Goal: Information Seeking & Learning: Learn about a topic

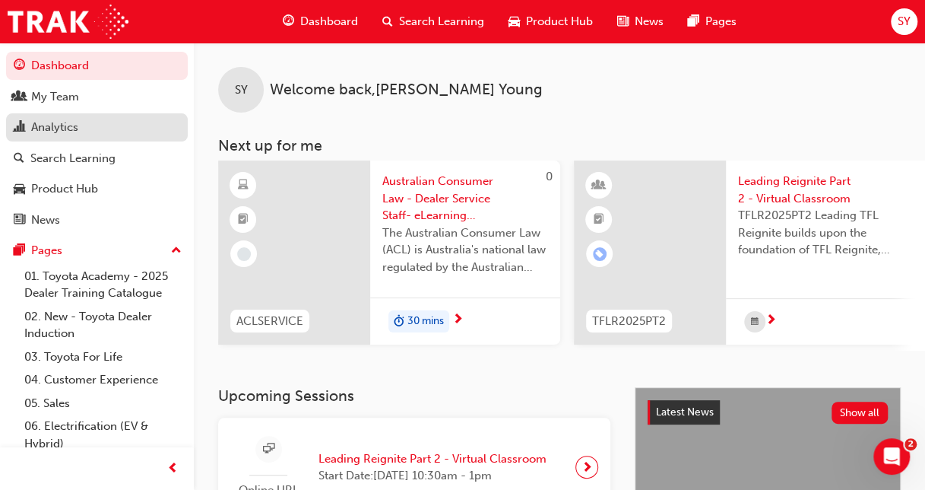
click at [79, 130] on div "Analytics" at bounding box center [97, 127] width 166 height 19
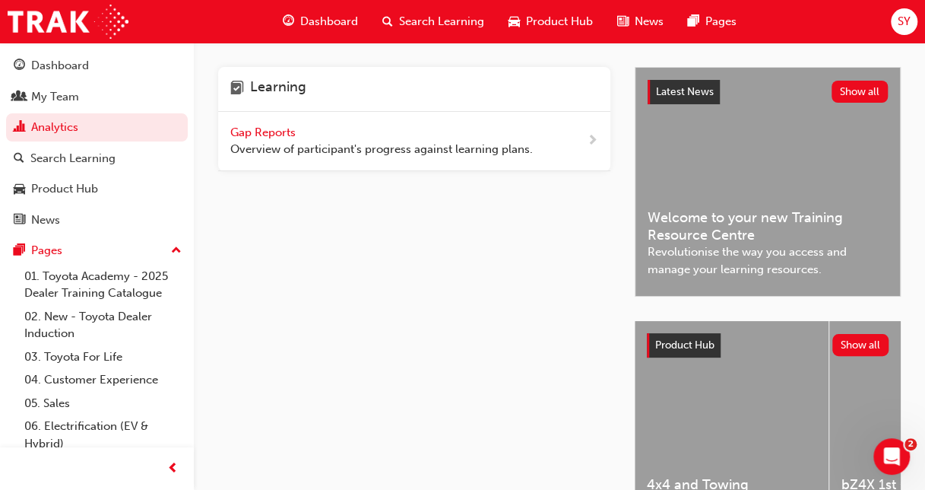
click at [347, 134] on div "Gap Reports Overview of participant's progress against learning plans." at bounding box center [381, 141] width 303 height 34
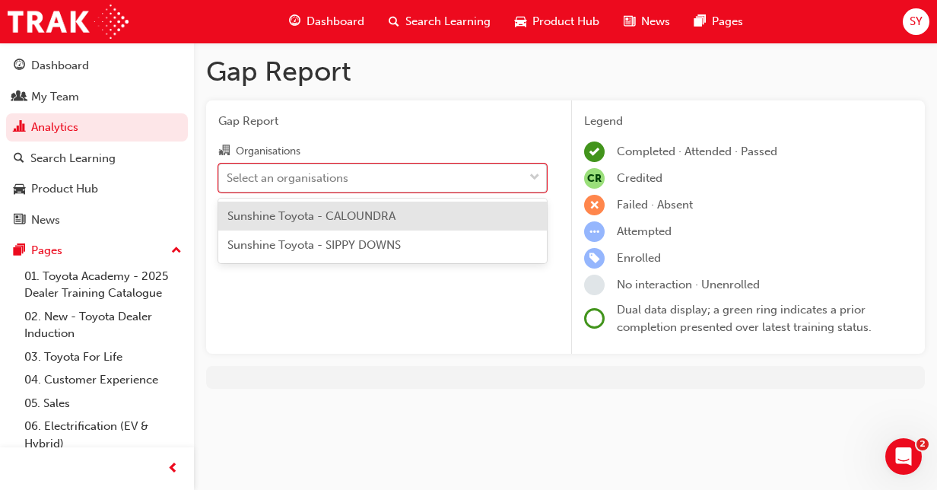
click at [297, 179] on div "Select an organisations" at bounding box center [288, 177] width 122 height 17
click at [228, 179] on input "Organisations option Sunshine Toyota - CALOUNDRA focused, 1 of 2. 2 results ava…" at bounding box center [228, 176] width 2 height 13
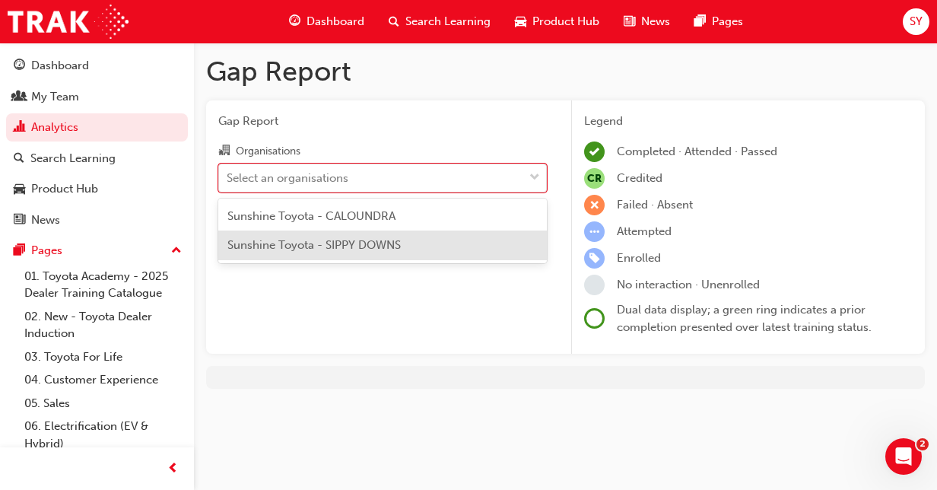
click at [287, 244] on span "Sunshine Toyota - SIPPY DOWNS" at bounding box center [313, 245] width 173 height 14
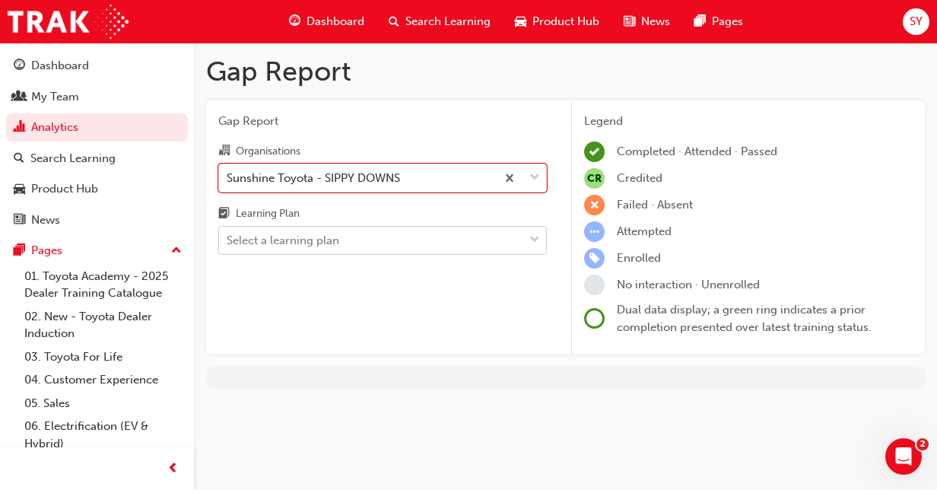
click at [293, 239] on div "Select a learning plan" at bounding box center [283, 240] width 113 height 17
click at [228, 239] on input "Learning Plan Select a learning plan" at bounding box center [228, 239] width 2 height 13
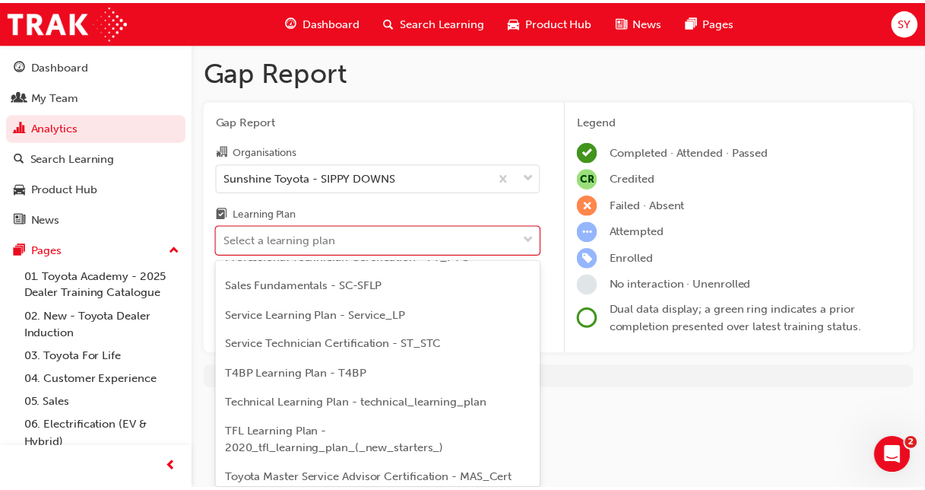
scroll to position [531, 0]
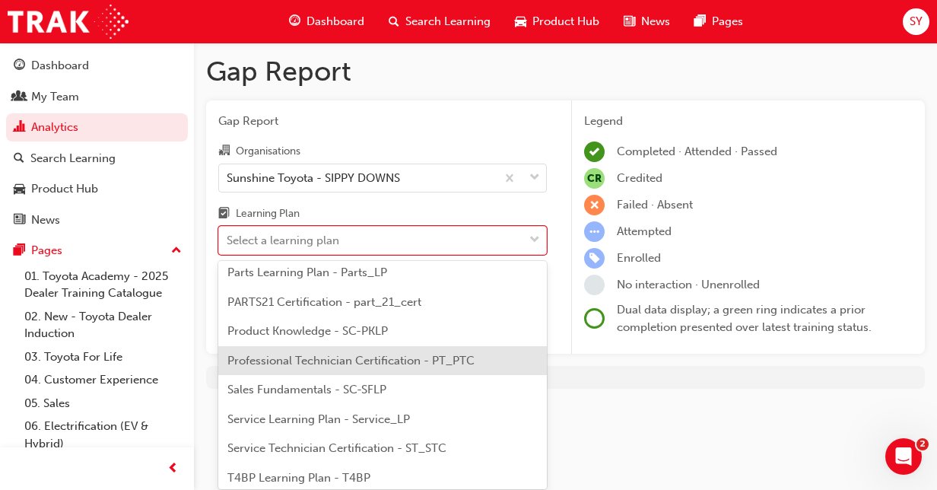
click at [277, 363] on span "Professional Technician Certification - PT_PTC" at bounding box center [350, 361] width 247 height 14
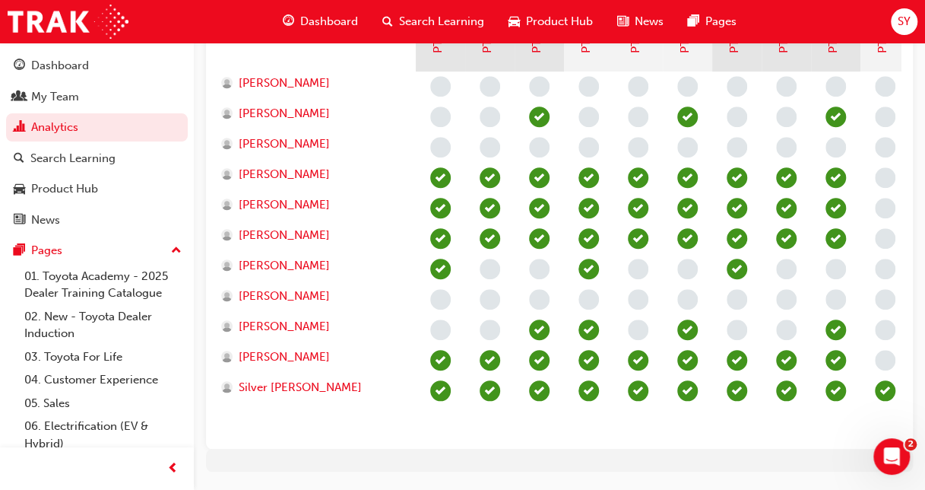
scroll to position [456, 0]
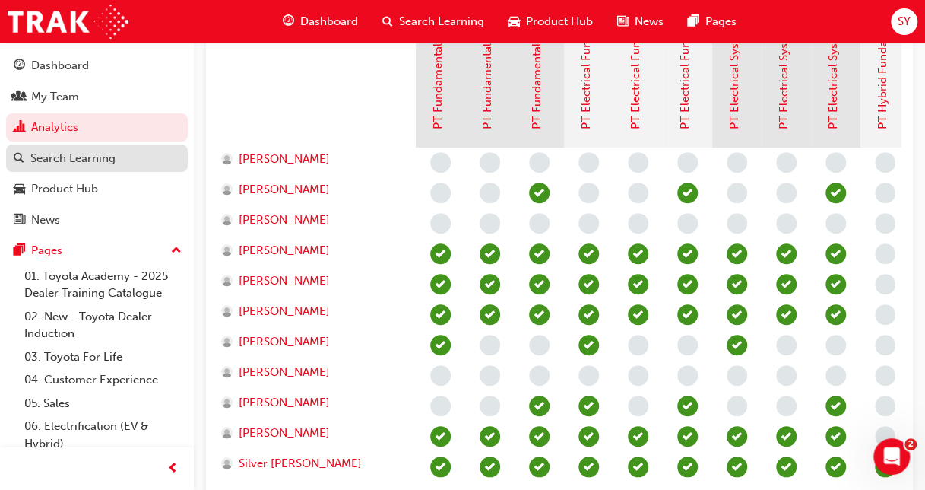
click at [89, 163] on div "Search Learning" at bounding box center [72, 158] width 85 height 17
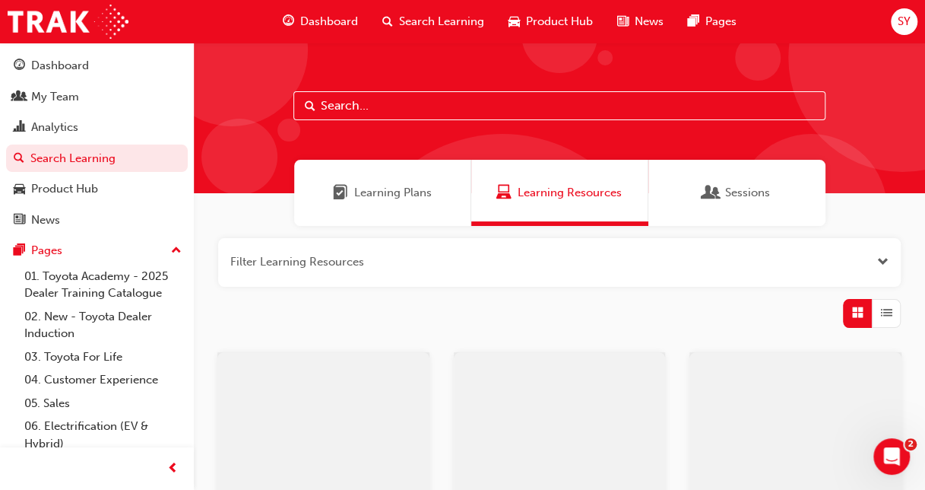
click at [414, 106] on input "text" at bounding box center [559, 105] width 532 height 29
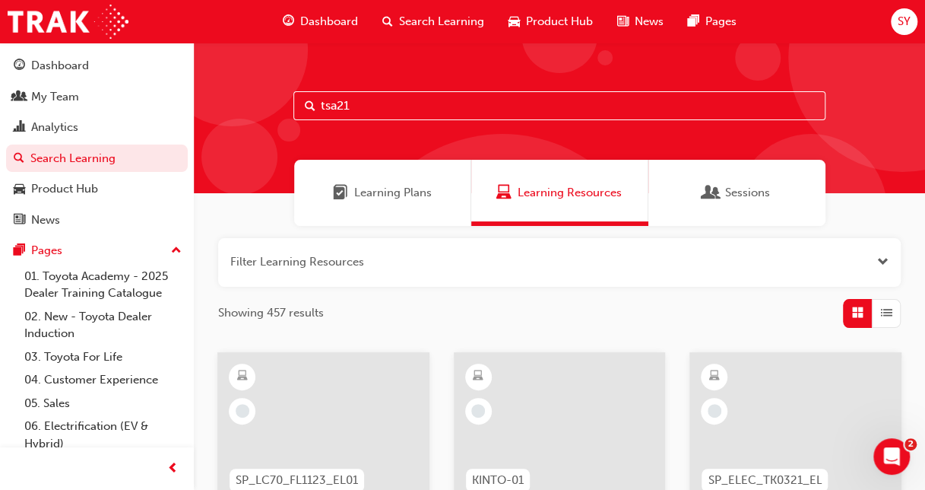
type input "tsa21"
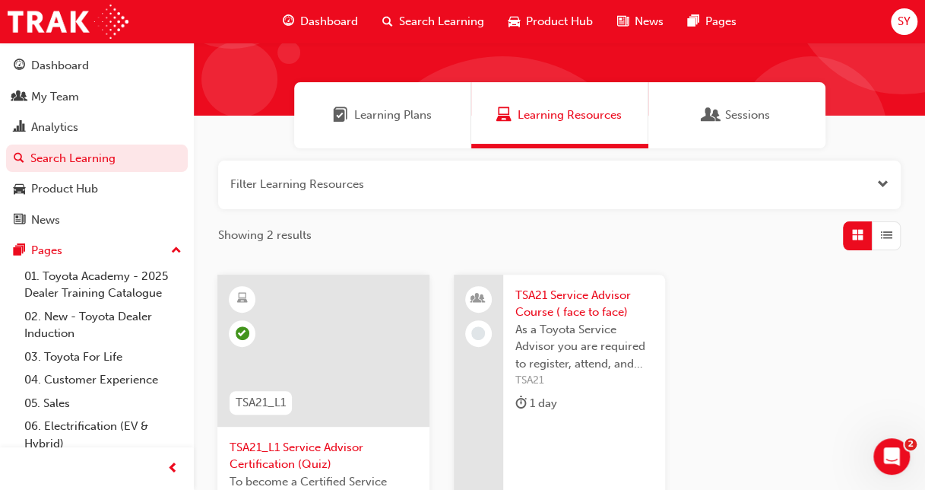
scroll to position [76, 0]
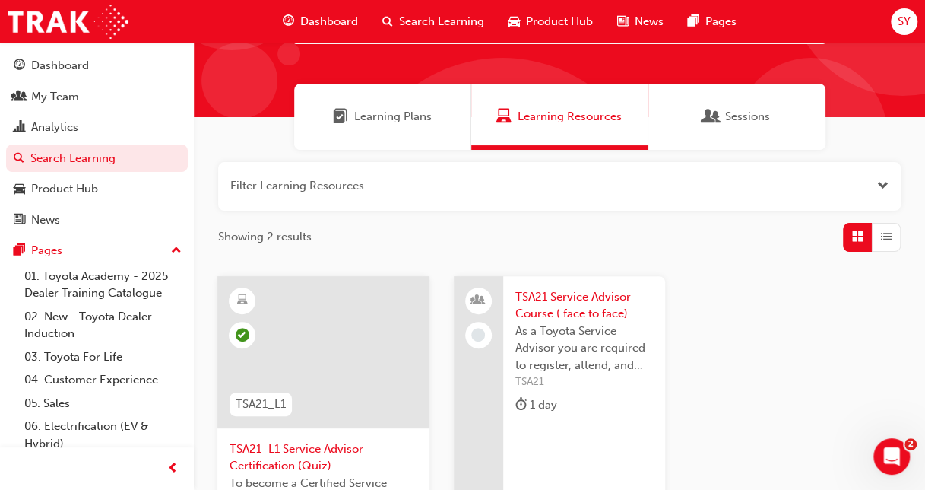
click at [388, 117] on span "Learning Plans" at bounding box center [393, 116] width 78 height 17
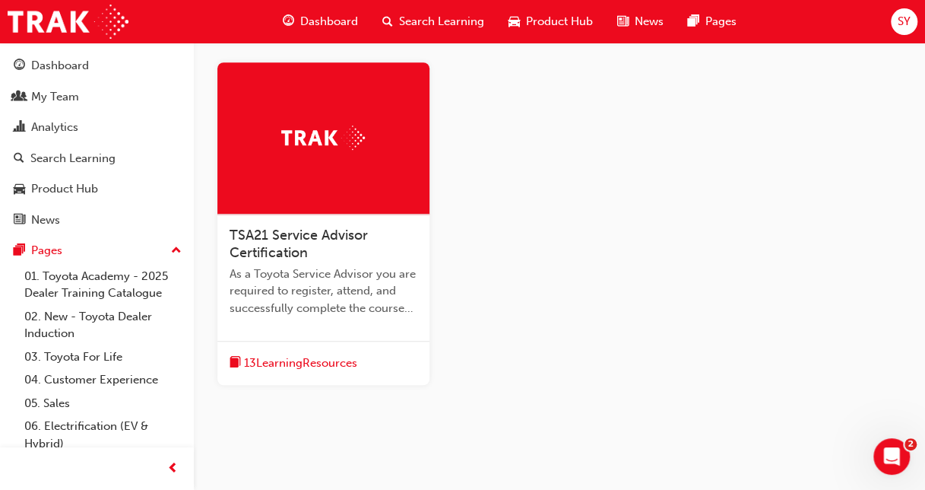
scroll to position [304, 0]
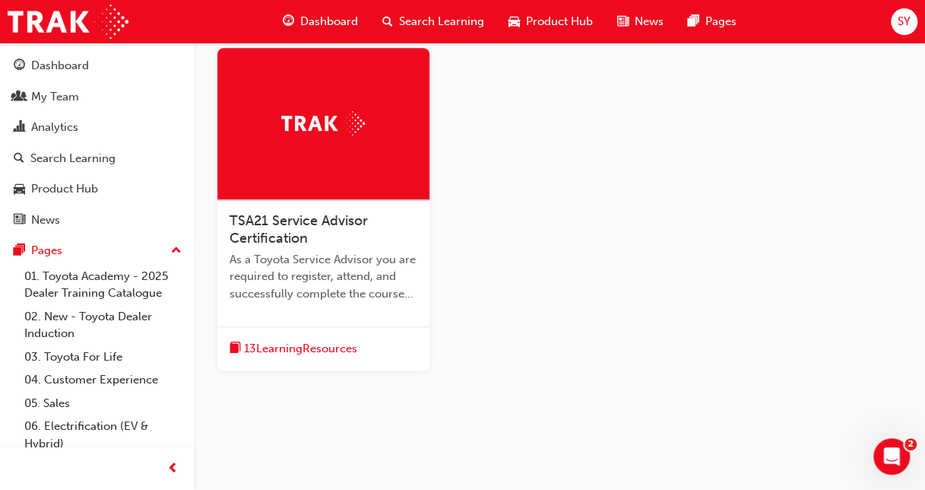
click at [280, 227] on span "TSA21 Service Advisor Certification" at bounding box center [299, 229] width 138 height 35
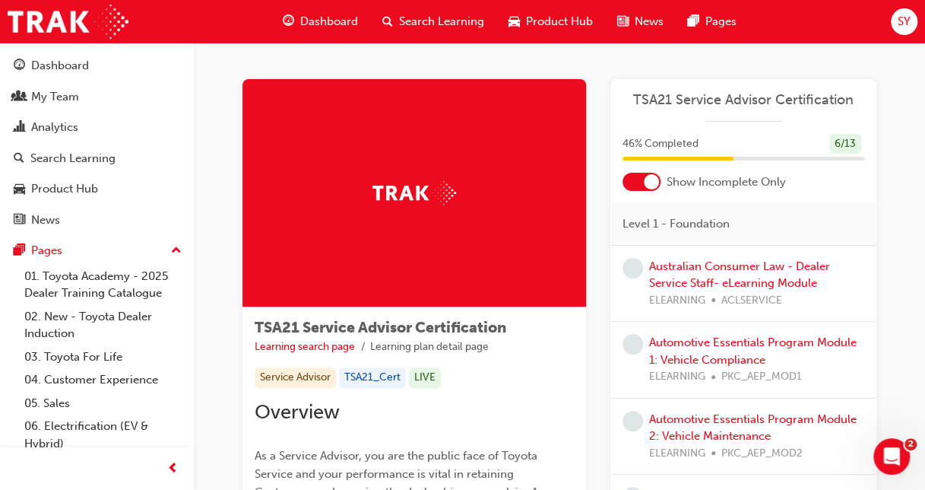
click at [644, 180] on div at bounding box center [651, 181] width 15 height 15
